Goal: Navigation & Orientation: Understand site structure

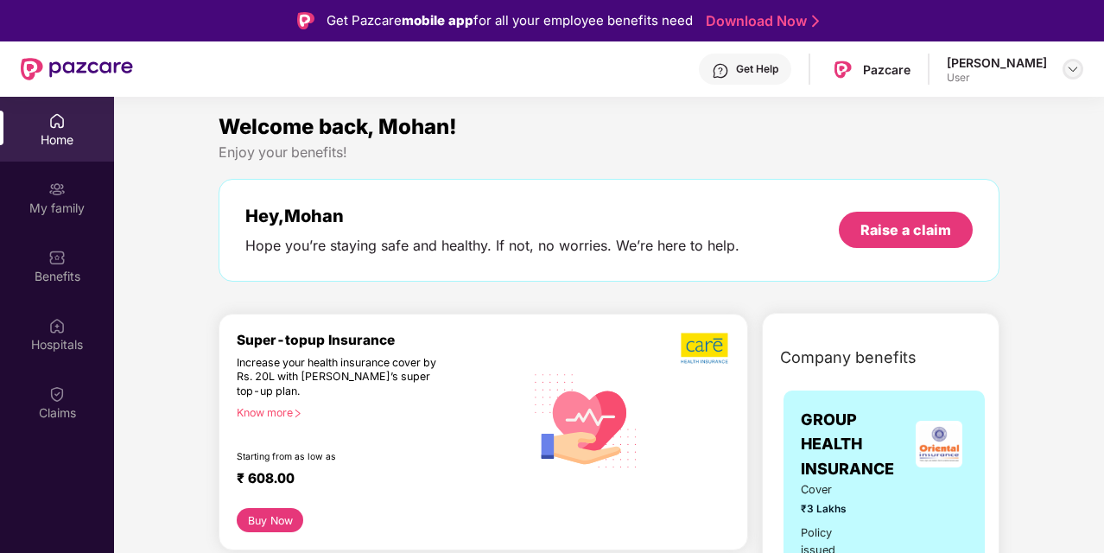
click at [1074, 66] on img at bounding box center [1073, 69] width 14 height 14
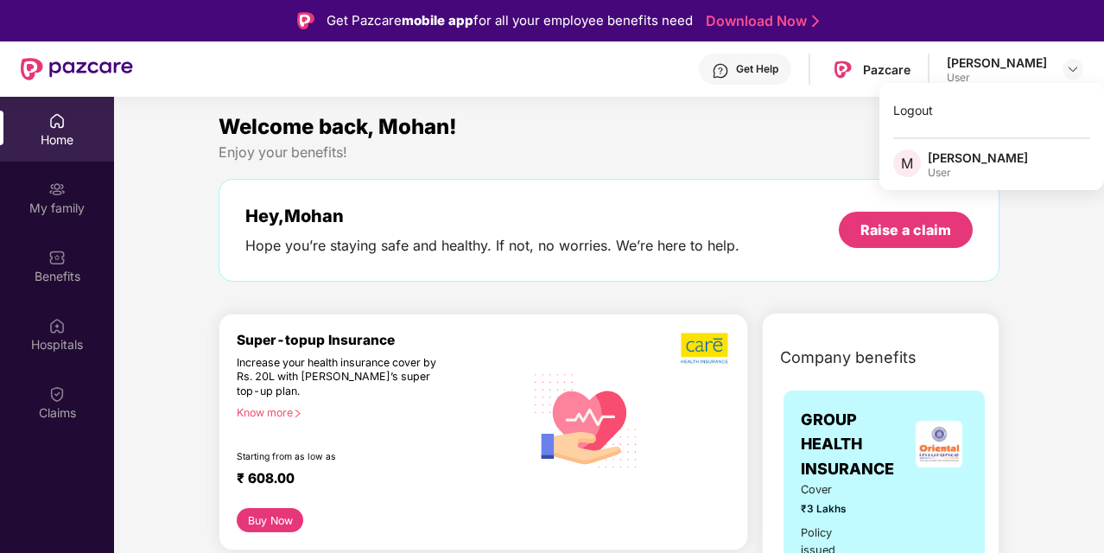
click at [631, 150] on div "Enjoy your benefits!" at bounding box center [609, 152] width 781 height 18
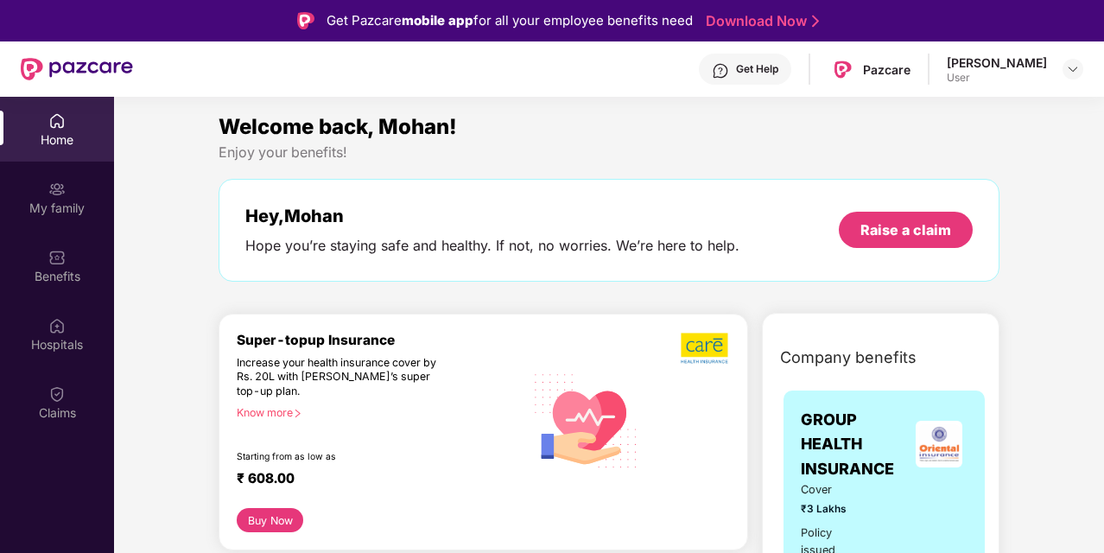
click at [87, 147] on div "Home" at bounding box center [57, 139] width 114 height 17
click at [54, 213] on div "My family" at bounding box center [57, 208] width 114 height 17
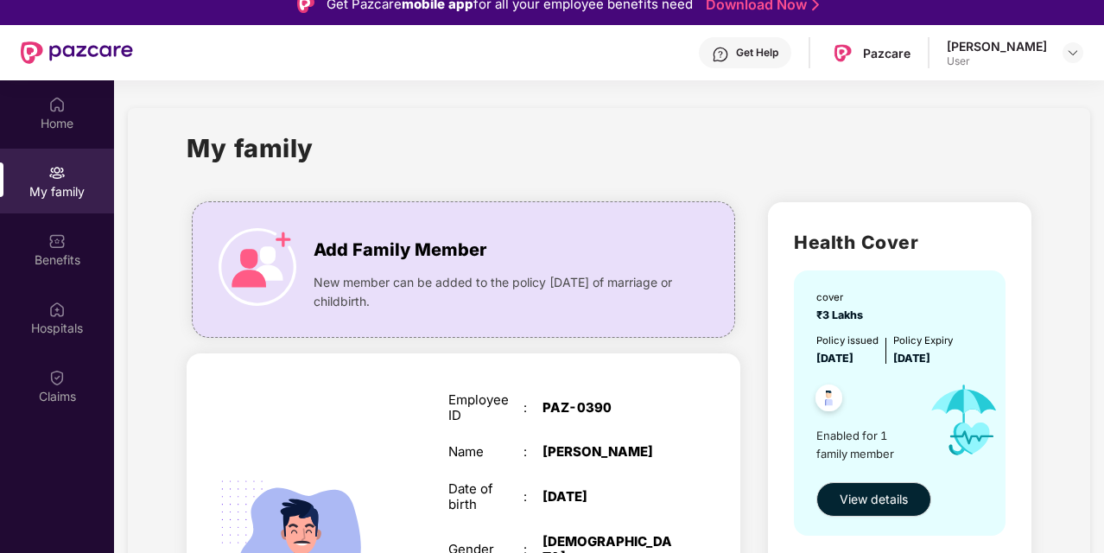
scroll to position [16, 0]
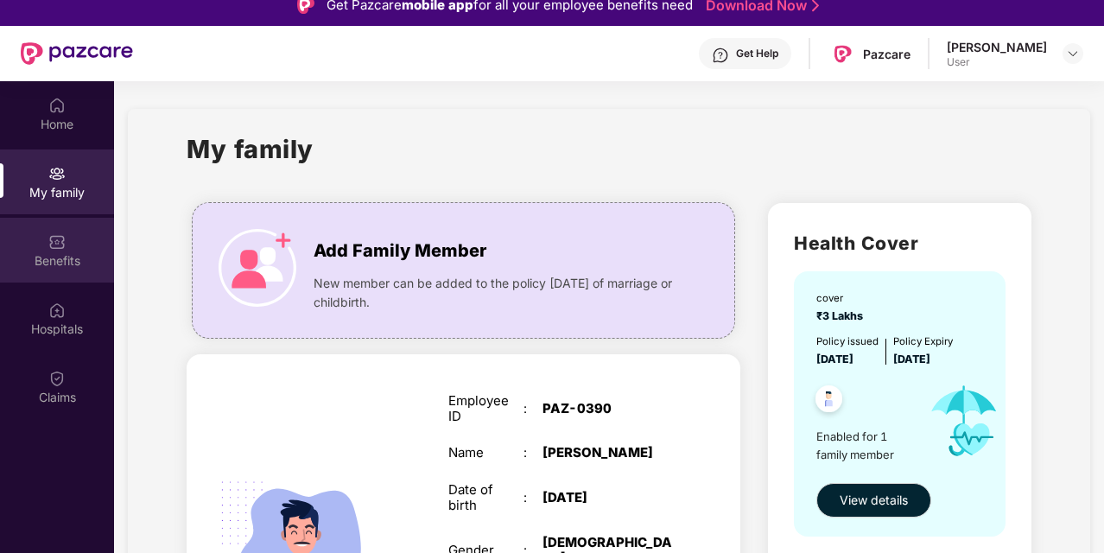
click at [68, 269] on div "Benefits" at bounding box center [57, 260] width 114 height 17
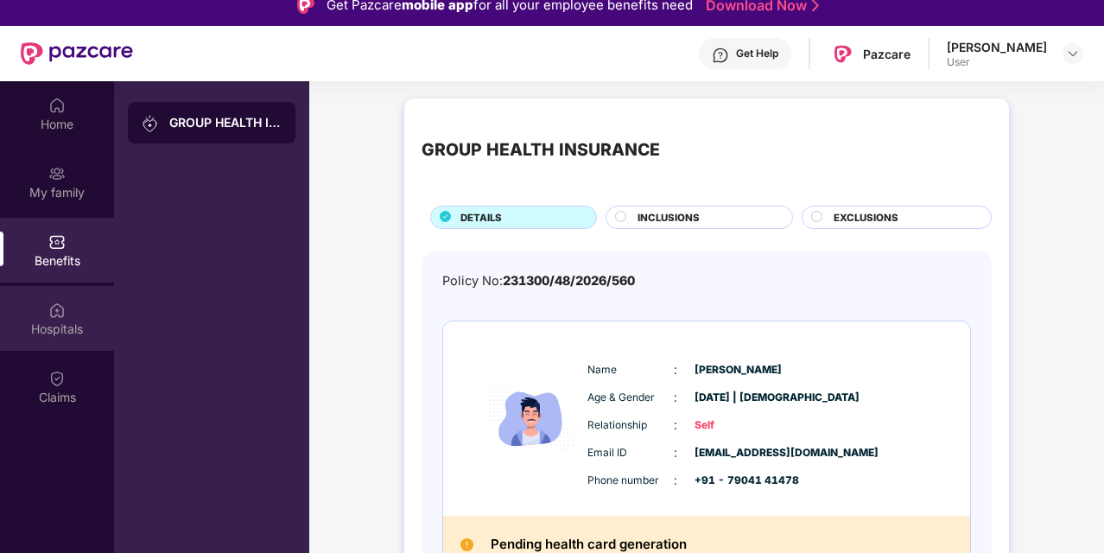
click at [69, 328] on div "Hospitals" at bounding box center [57, 329] width 114 height 17
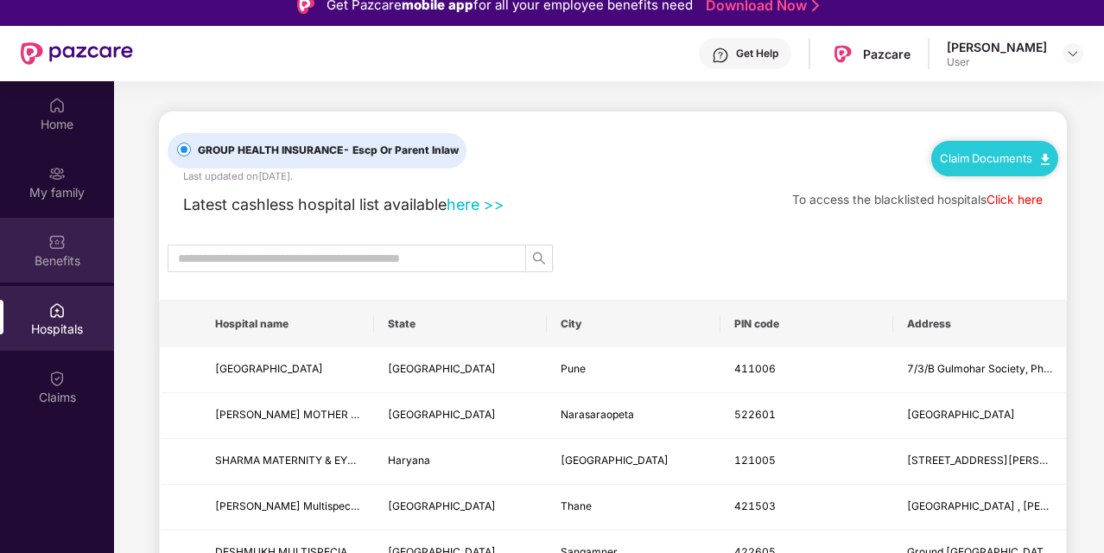
click at [63, 254] on div "Benefits" at bounding box center [57, 260] width 114 height 17
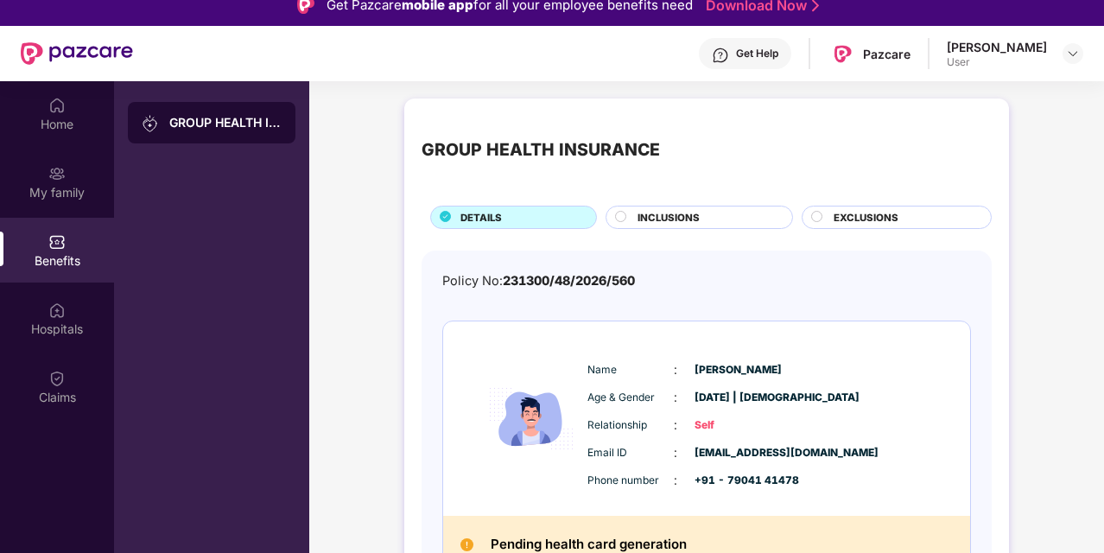
scroll to position [36, 0]
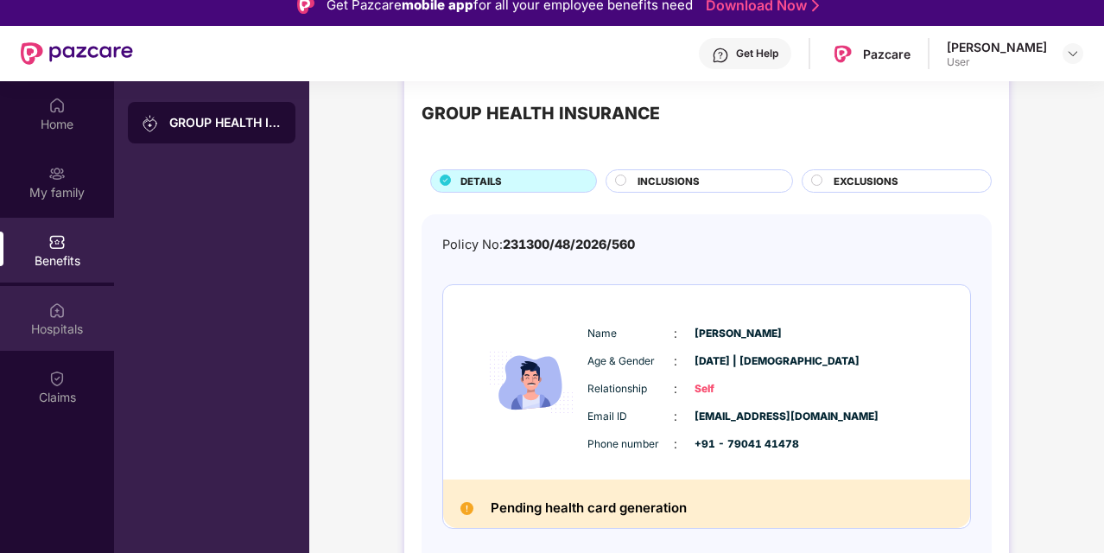
click at [67, 342] on div "Hospitals" at bounding box center [57, 318] width 114 height 65
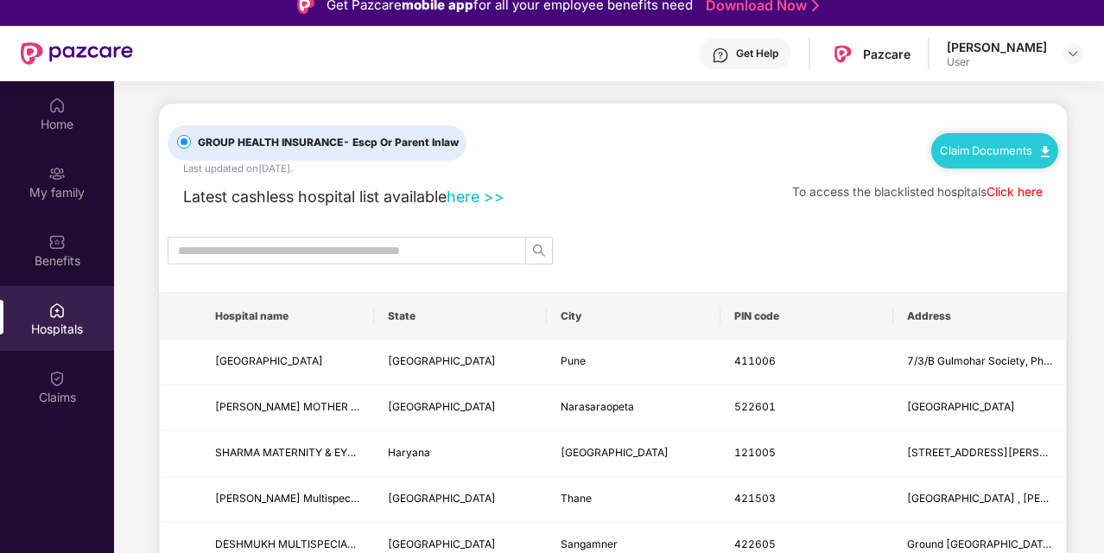
scroll to position [0, 0]
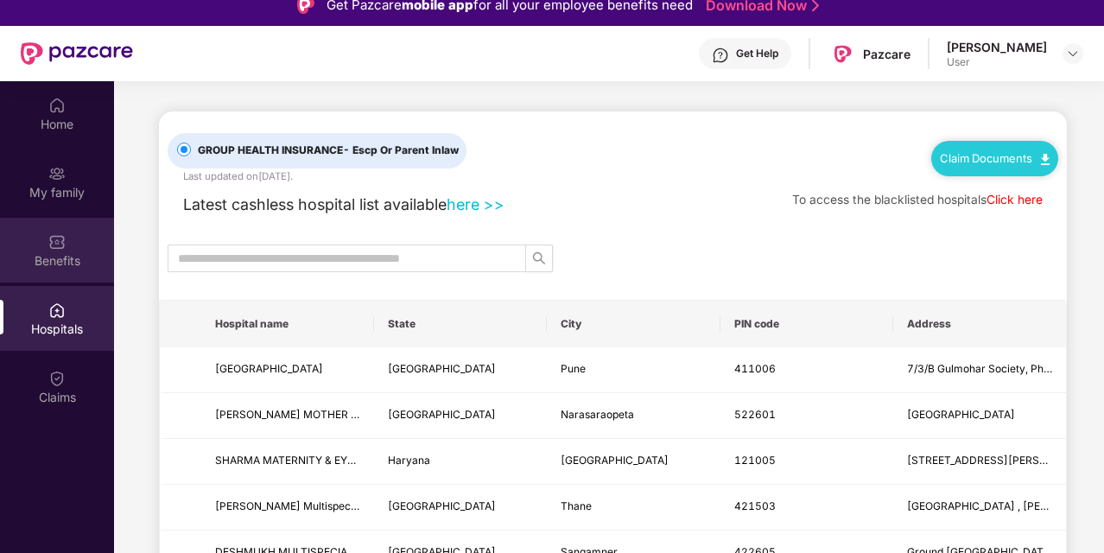
click at [46, 271] on div "Benefits" at bounding box center [57, 250] width 114 height 65
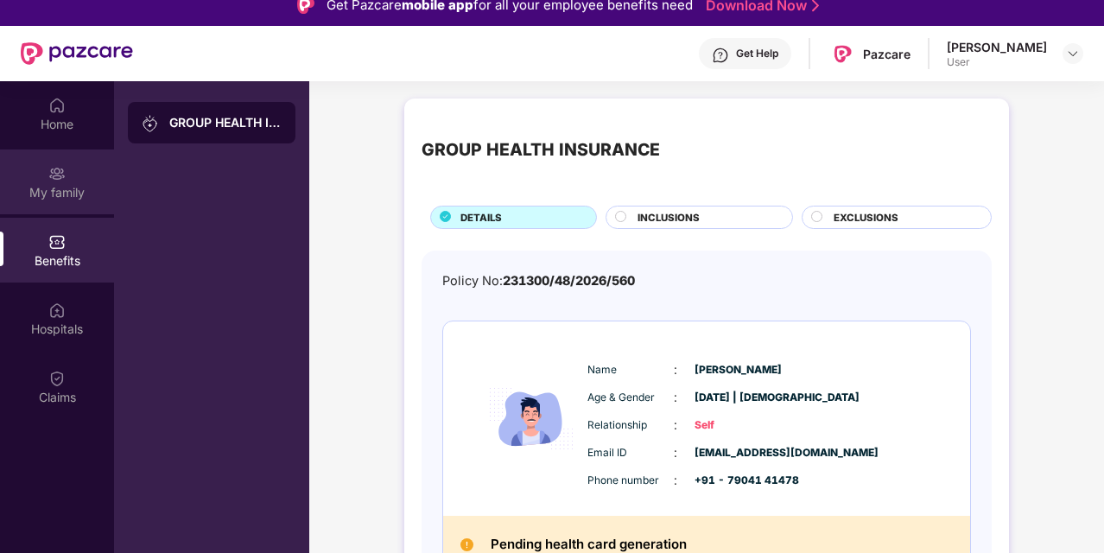
click at [80, 207] on div "My family" at bounding box center [57, 182] width 114 height 65
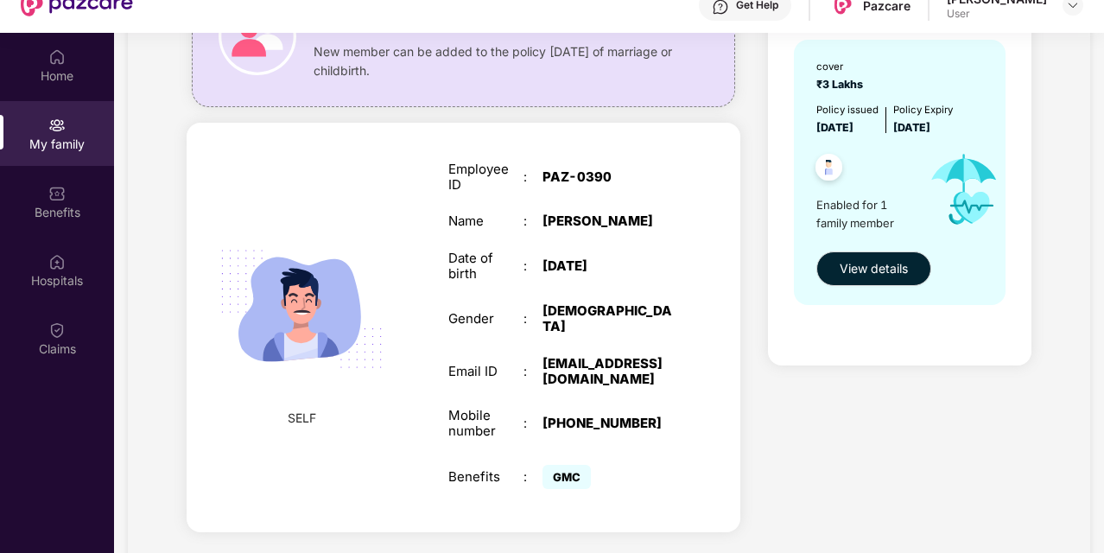
scroll to position [97, 0]
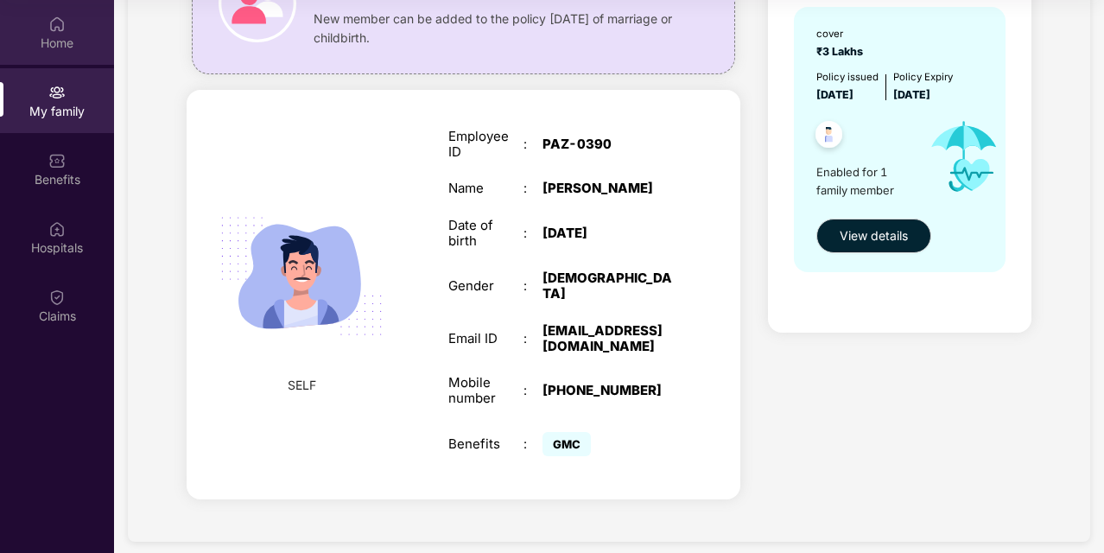
click at [50, 42] on div "Home" at bounding box center [57, 43] width 114 height 17
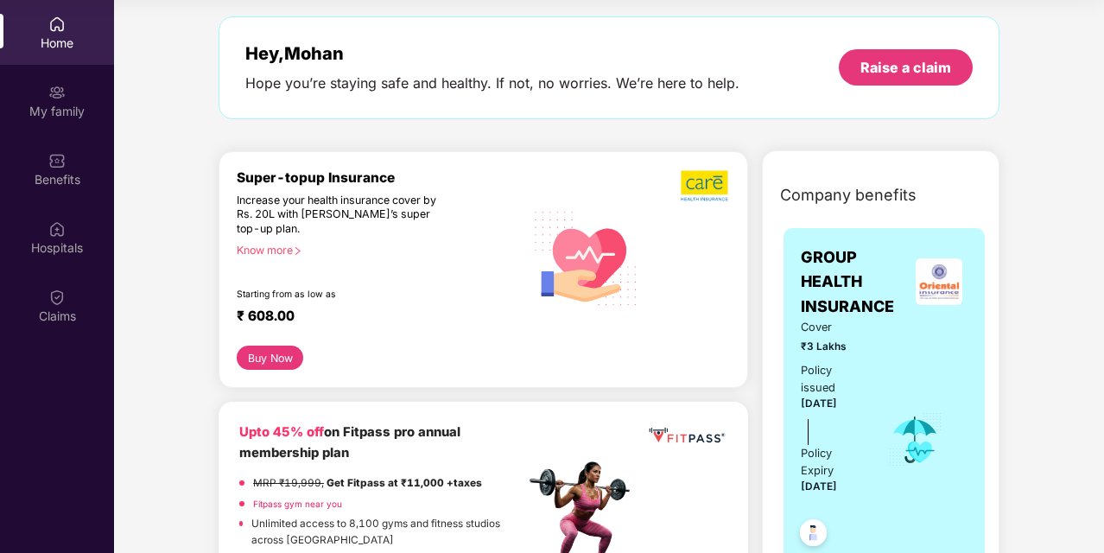
scroll to position [0, 0]
